Goal: Information Seeking & Learning: Learn about a topic

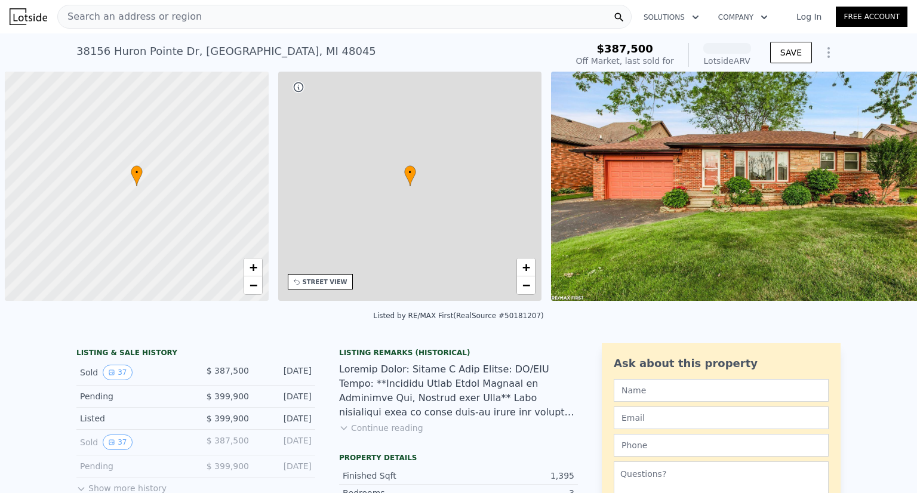
scroll to position [0, 5]
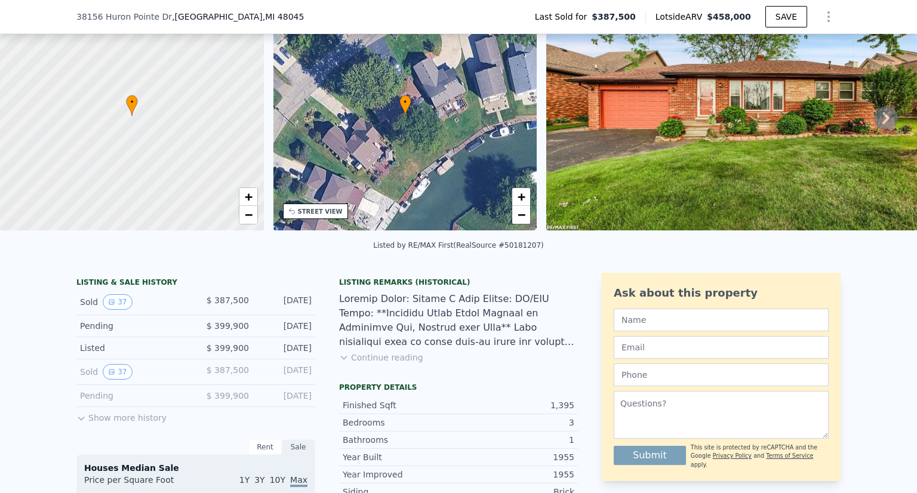
scroll to position [91, 0]
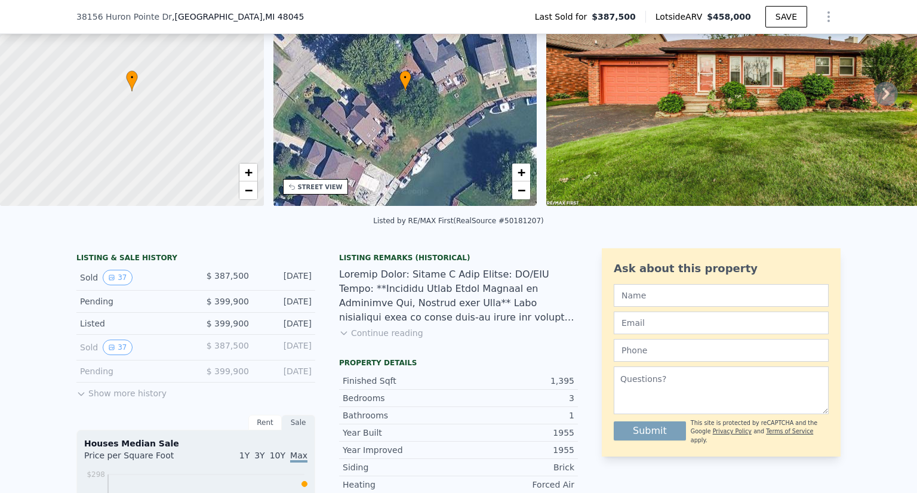
click at [136, 399] on button "Show more history" at bounding box center [121, 391] width 90 height 17
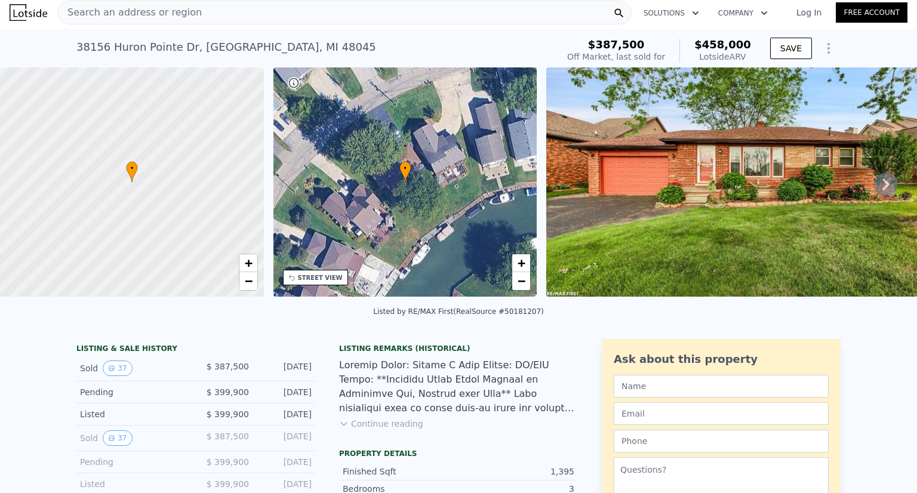
scroll to position [0, 0]
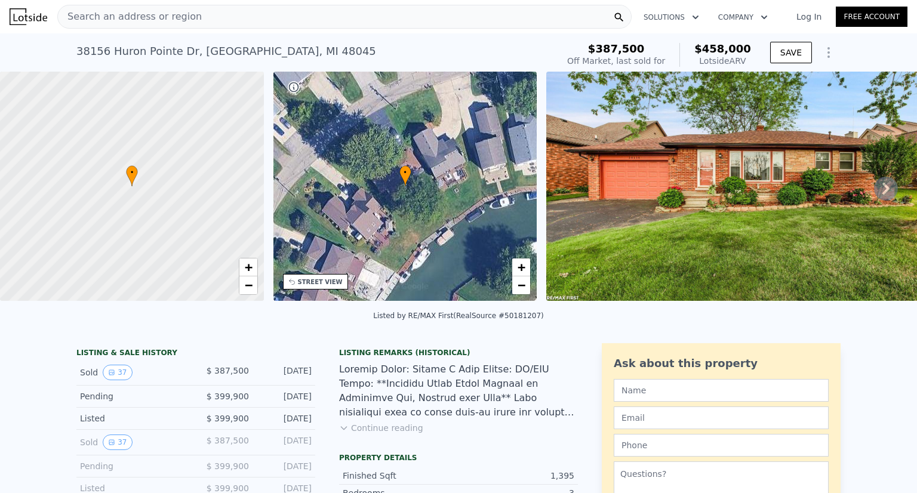
click at [605, 198] on img at bounding box center [750, 186] width 408 height 229
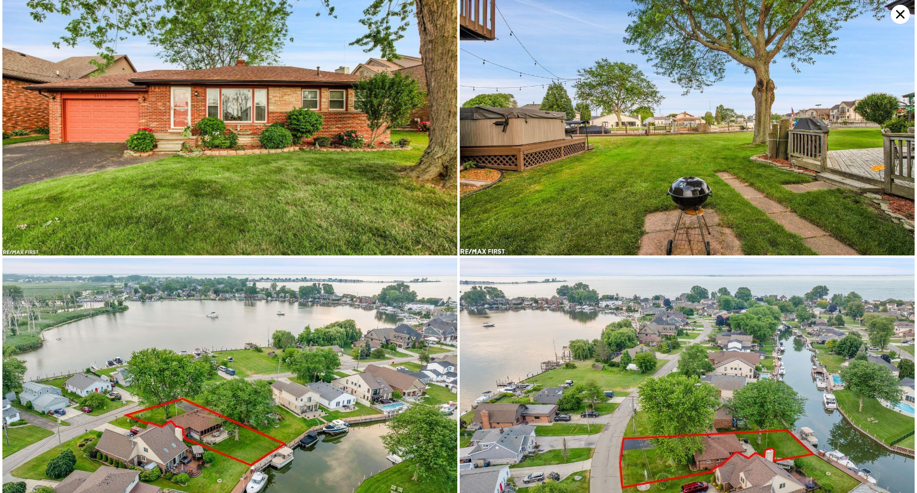
click at [573, 177] on img at bounding box center [687, 128] width 455 height 256
click at [517, 356] on img at bounding box center [687, 386] width 455 height 256
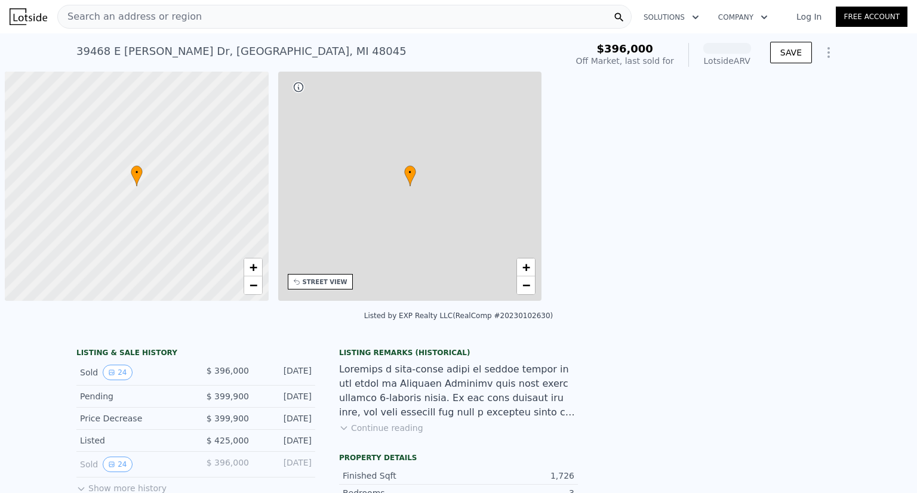
scroll to position [0, 5]
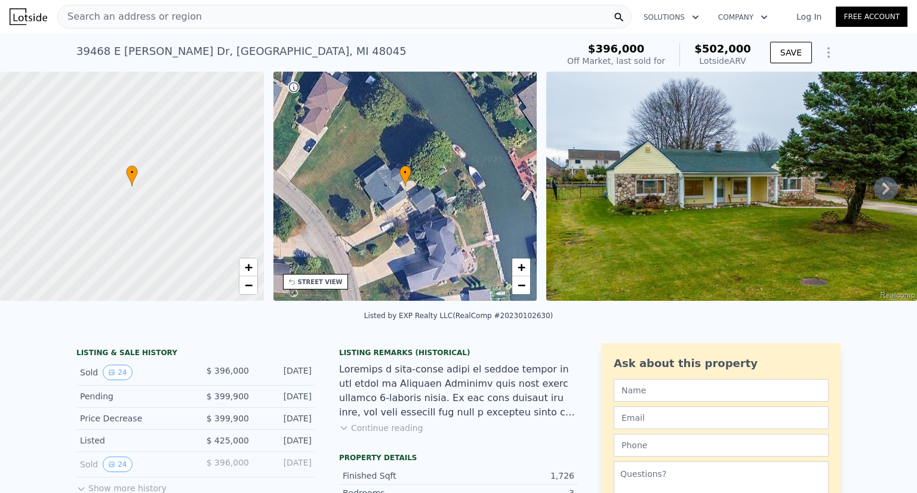
click at [274, 360] on div "LISTING & SALE HISTORY" at bounding box center [195, 354] width 239 height 12
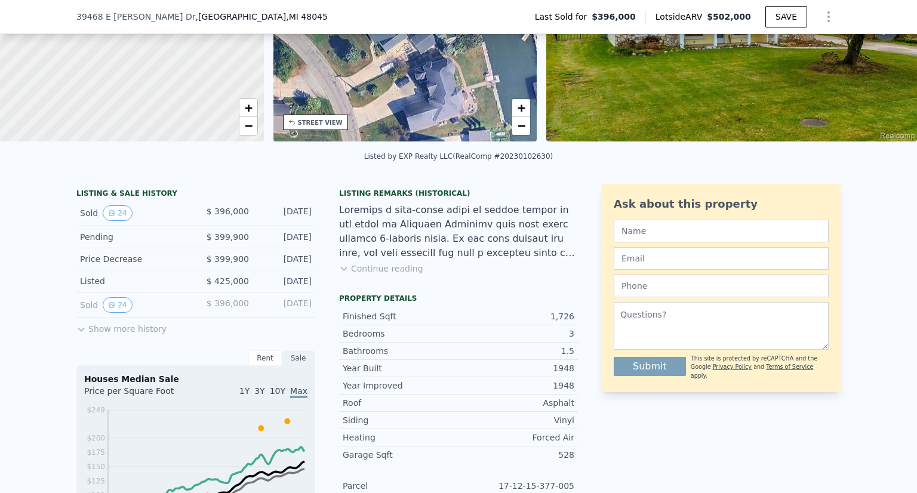
scroll to position [162, 0]
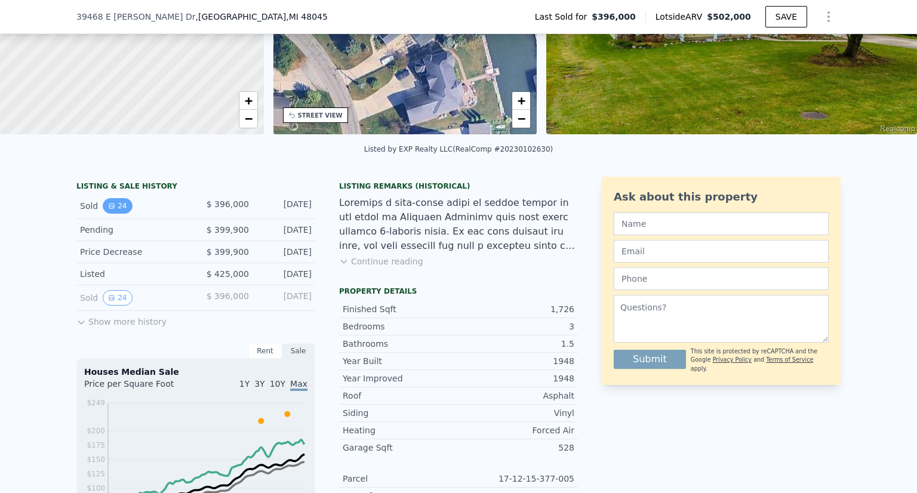
click at [118, 214] on button "24" at bounding box center [117, 206] width 29 height 16
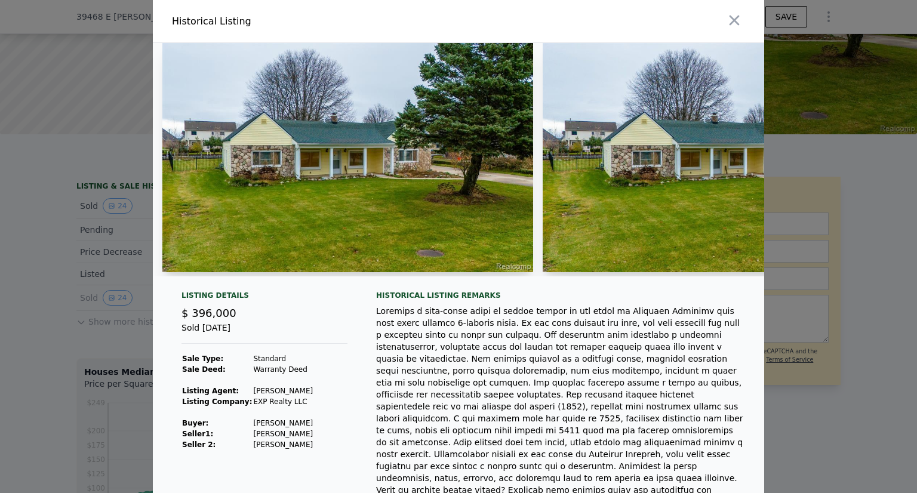
click at [461, 166] on img at bounding box center [347, 157] width 371 height 229
click at [585, 145] on img at bounding box center [728, 157] width 371 height 229
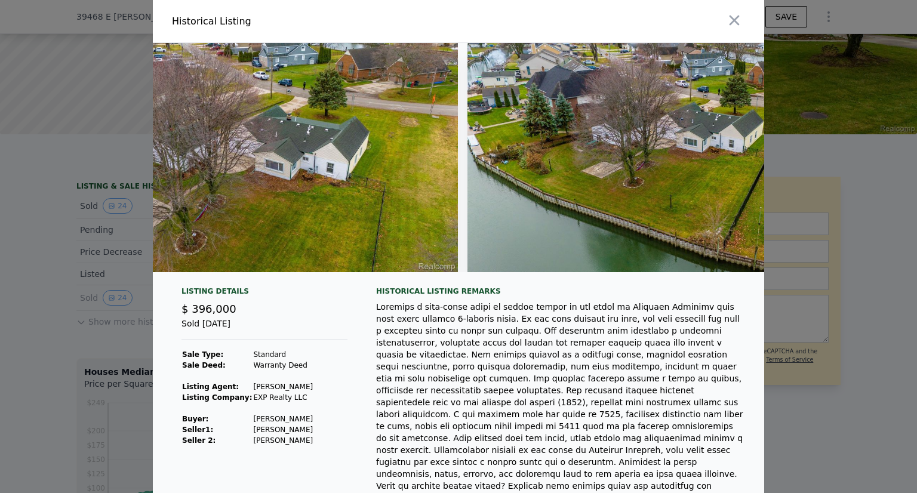
scroll to position [0, 8372]
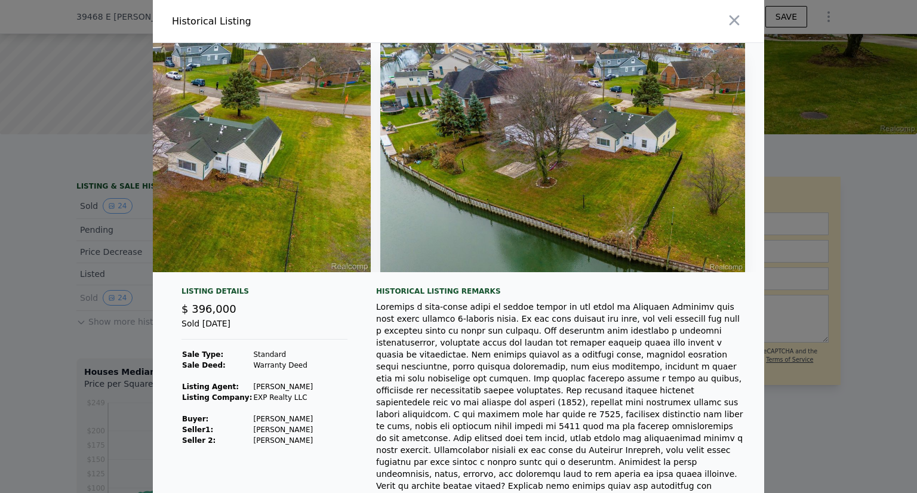
click at [540, 342] on div at bounding box center [560, 408] width 369 height 215
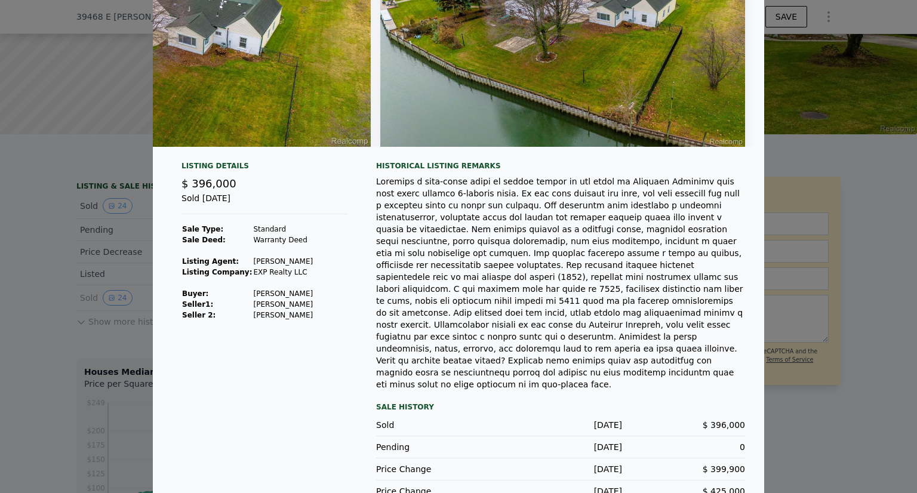
scroll to position [126, 0]
click at [463, 275] on div at bounding box center [560, 282] width 369 height 215
click at [755, 176] on div "Listing Details $ 396,000 Sold May 6, 2024 Sale Type: Standard Sale Deed: Warra…" at bounding box center [458, 341] width 611 height 361
click at [607, 263] on div at bounding box center [560, 282] width 369 height 215
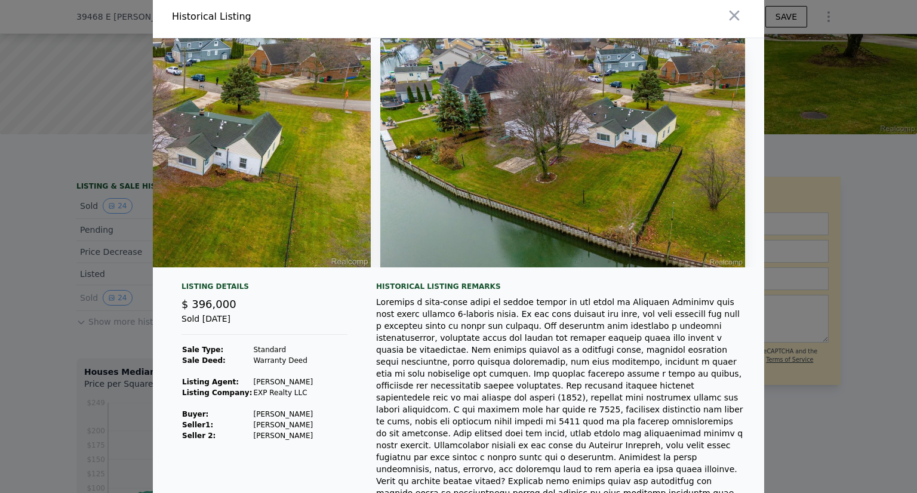
scroll to position [0, 0]
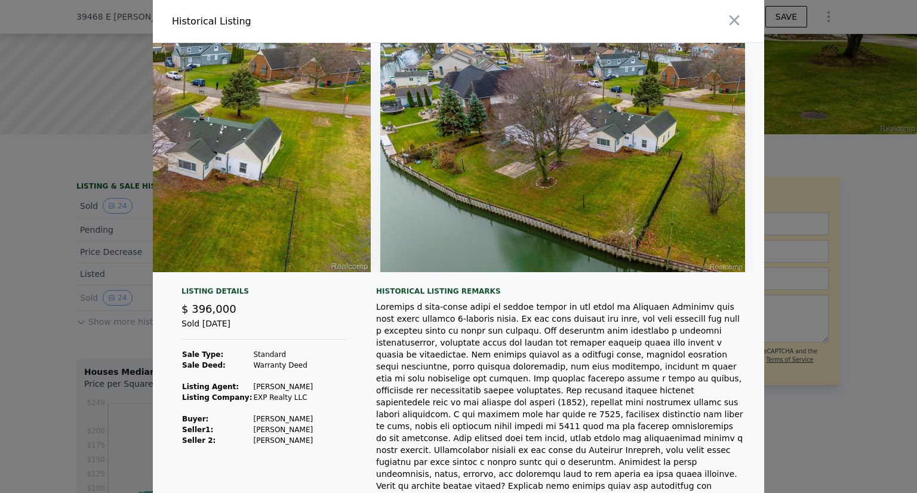
click at [413, 316] on div at bounding box center [560, 408] width 369 height 215
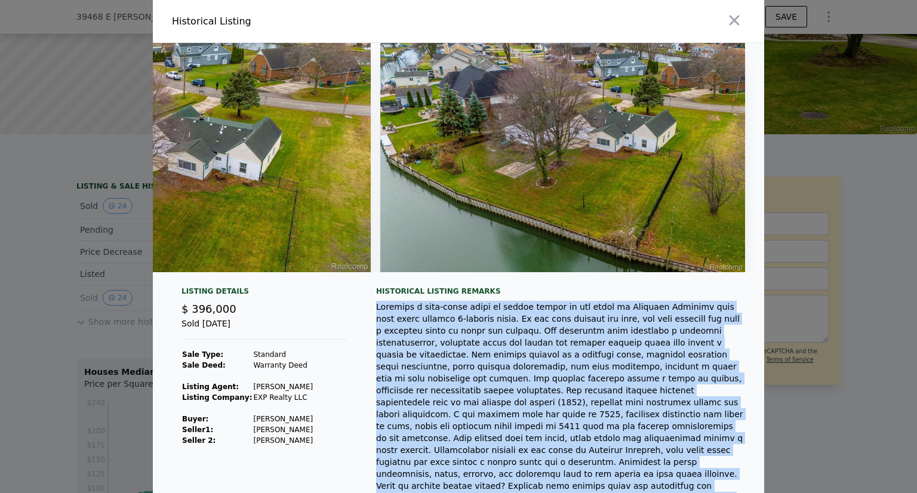
click at [413, 316] on div at bounding box center [560, 408] width 369 height 215
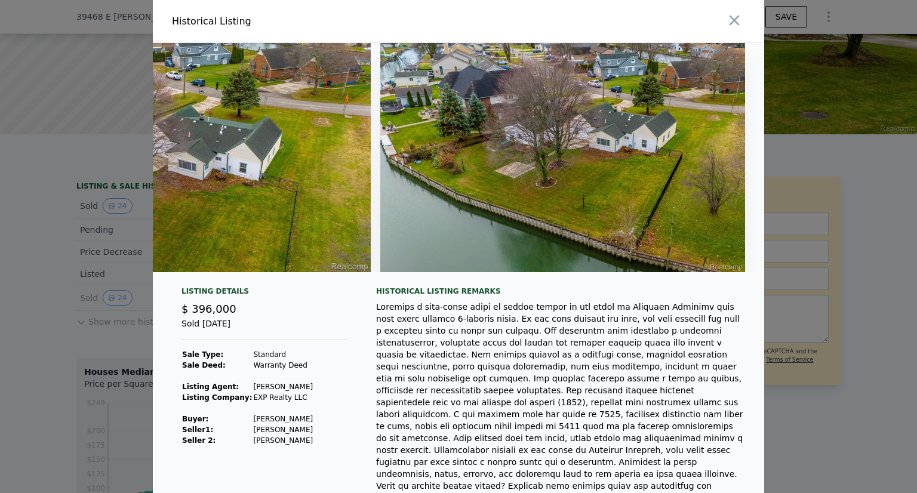
click at [0, 209] on div at bounding box center [458, 246] width 917 height 493
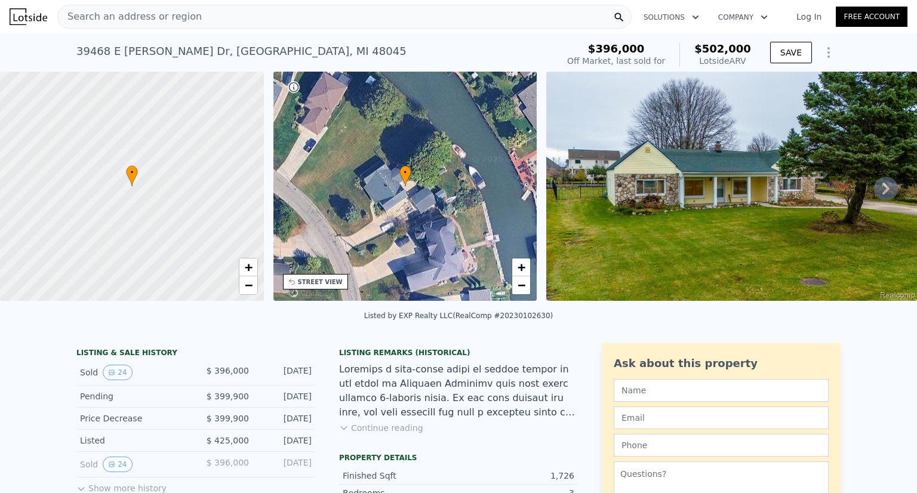
click at [306, 287] on div "STREET VIEW" at bounding box center [315, 282] width 65 height 16
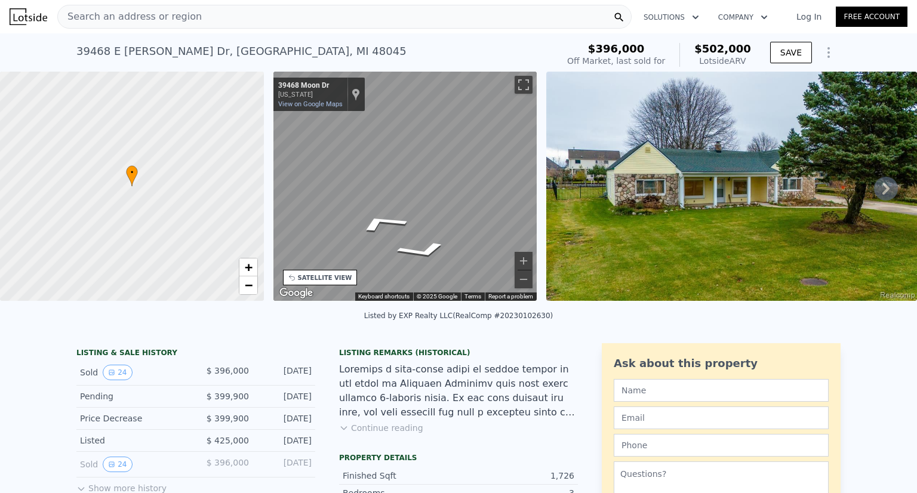
click at [540, 204] on div "← Move left → Move right ↑ Move up ↓ Move down + Zoom in - Zoom out 39468 Moon …" at bounding box center [405, 188] width 273 height 233
click at [597, 201] on div "• + − • + − STREET VIEW ← Move left → Move right ↑ Move up ↓ Move down + Zoom i…" at bounding box center [458, 188] width 917 height 233
click at [558, 211] on div "• + − • + − STREET VIEW ← Move left → Move right ↑ Move up ↓ Move down + Zoom i…" at bounding box center [458, 188] width 917 height 233
click at [593, 251] on div "• + − • + − STREET VIEW ← Move left → Move right ↑ Move up ↓ Move down + Zoom i…" at bounding box center [458, 188] width 917 height 233
click at [614, 238] on div "• + − • + − STREET VIEW ← Move left → Move right ↑ Move up ↓ Move down + Zoom i…" at bounding box center [458, 188] width 917 height 233
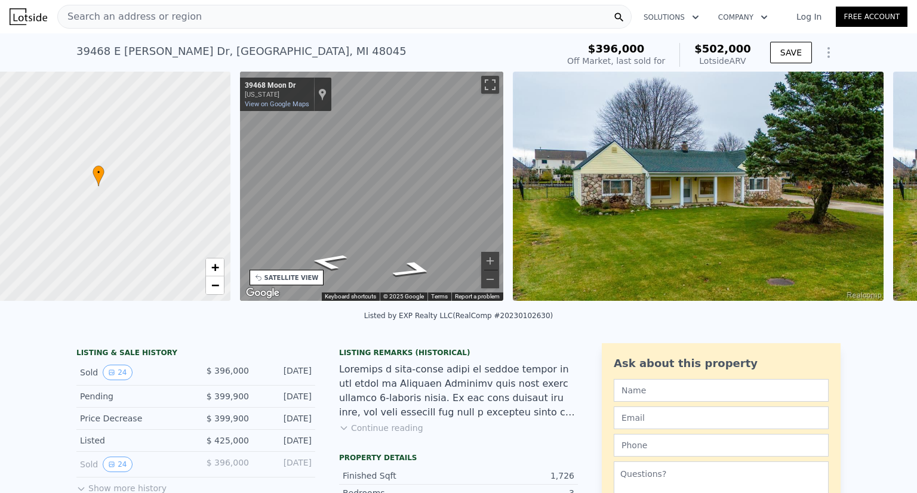
scroll to position [0, 5]
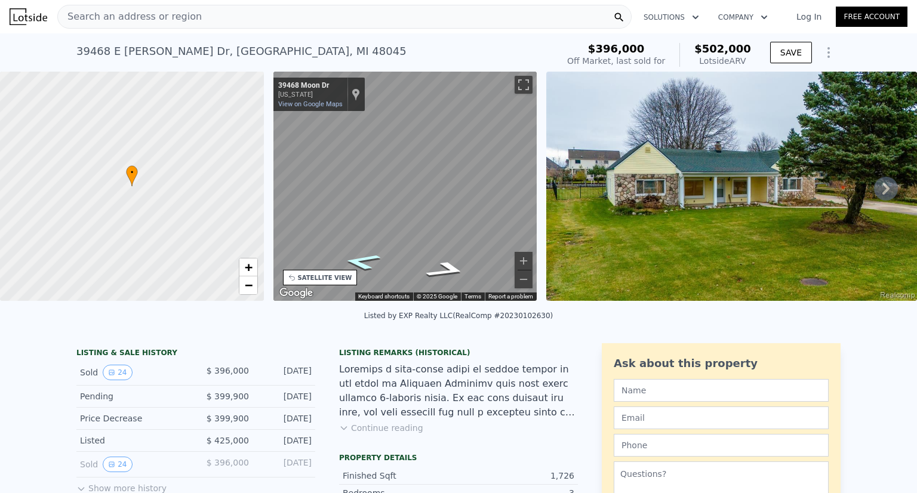
click at [351, 259] on icon "Go Northwest, Moon Dr" at bounding box center [361, 262] width 69 height 24
click at [351, 259] on icon "Go Northwest, Moon Dr" at bounding box center [360, 264] width 58 height 22
click at [239, 179] on div "• + − • + − STREET VIEW ← Move left → Move right ↑ Move up ↓ Move down + Zoom i…" at bounding box center [458, 188] width 917 height 233
click at [218, 224] on div "• + − • + − STREET VIEW ← Move left → Move right ↑ Move up ↓ Move down + Zoom i…" at bounding box center [458, 188] width 917 height 233
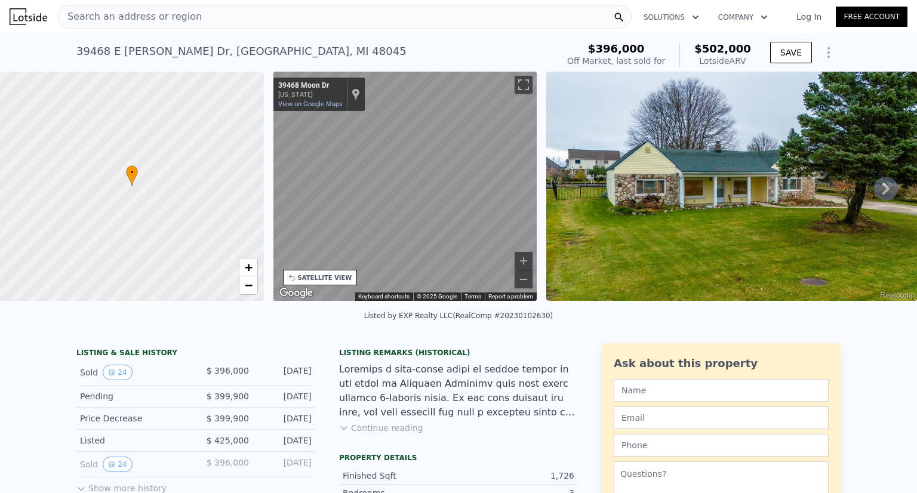
click at [879, 187] on icon at bounding box center [886, 189] width 24 height 24
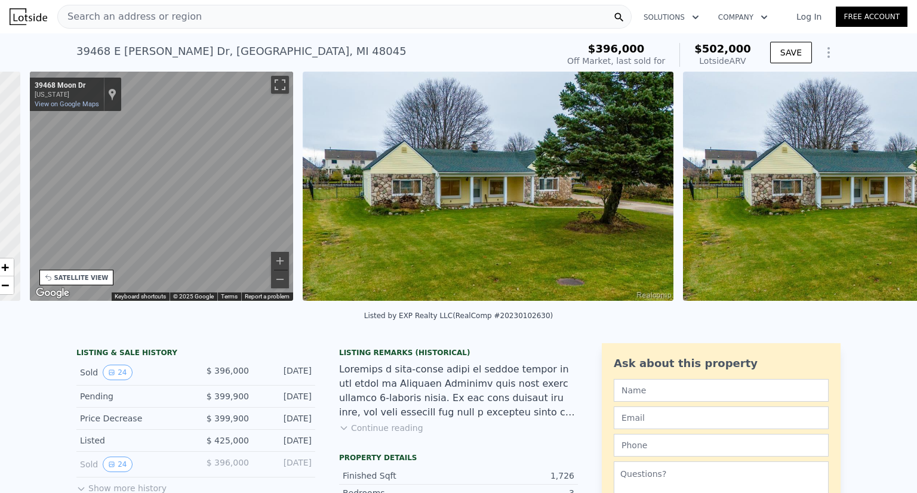
scroll to position [0, 278]
